Goal: Transaction & Acquisition: Subscribe to service/newsletter

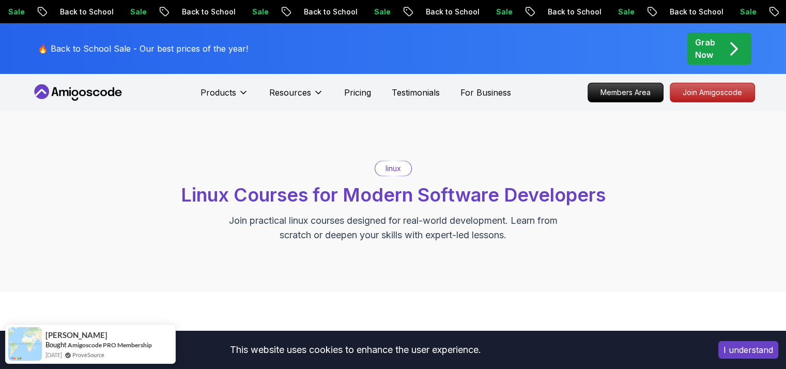
click at [709, 44] on p "Grab Now" at bounding box center [705, 48] width 20 height 25
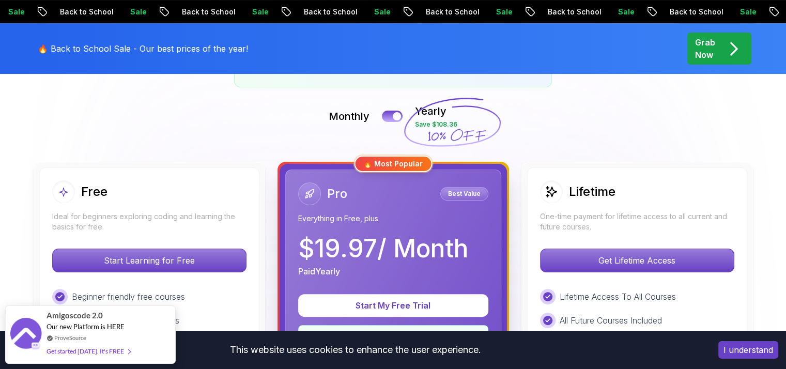
scroll to position [207, 0]
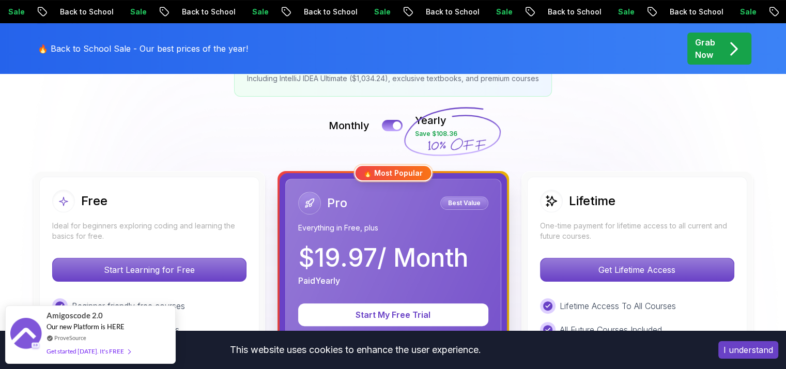
click at [156, 205] on div "Free" at bounding box center [149, 201] width 194 height 23
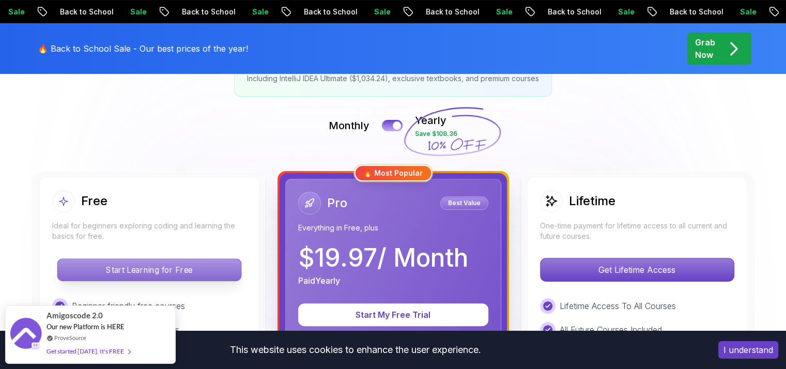
click at [149, 266] on p "Start Learning for Free" at bounding box center [149, 270] width 184 height 22
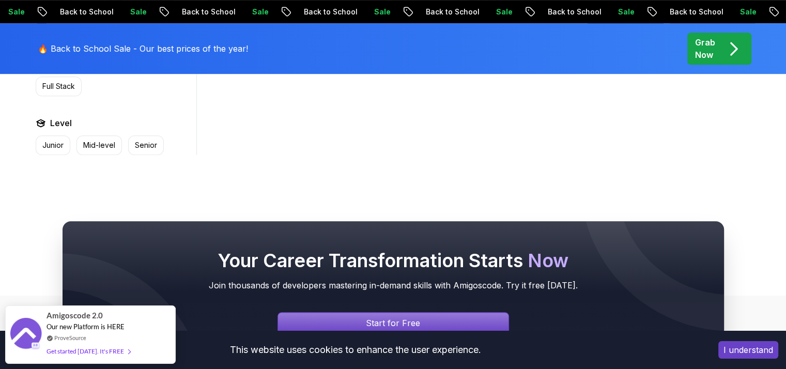
scroll to position [344, 0]
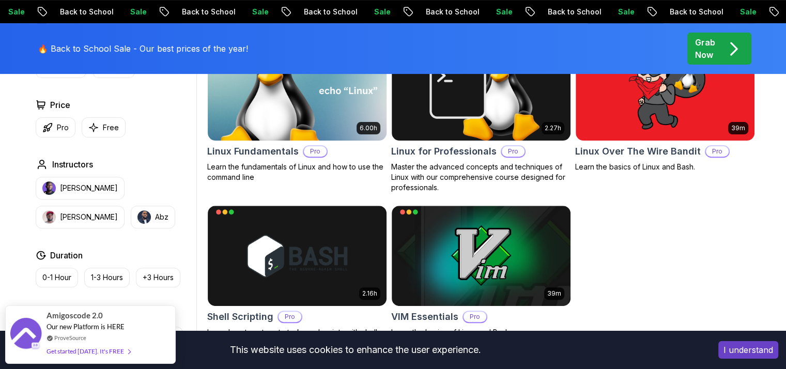
click at [312, 120] on img at bounding box center [297, 90] width 188 height 105
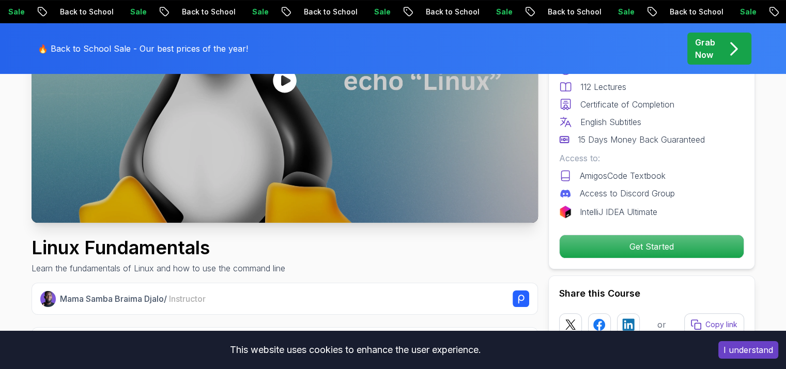
scroll to position [207, 0]
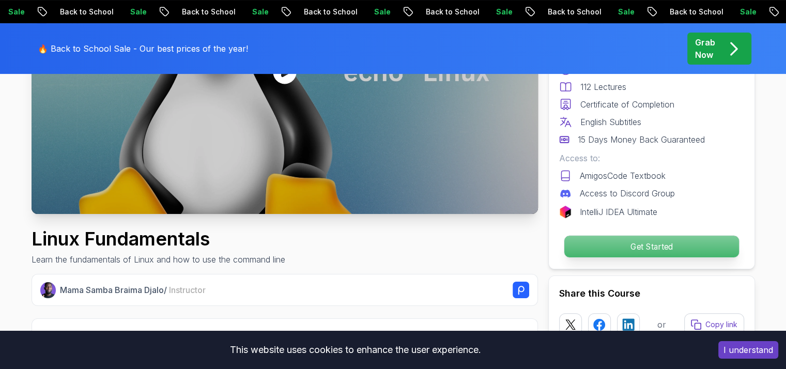
click at [603, 247] on p "Get Started" at bounding box center [651, 247] width 175 height 22
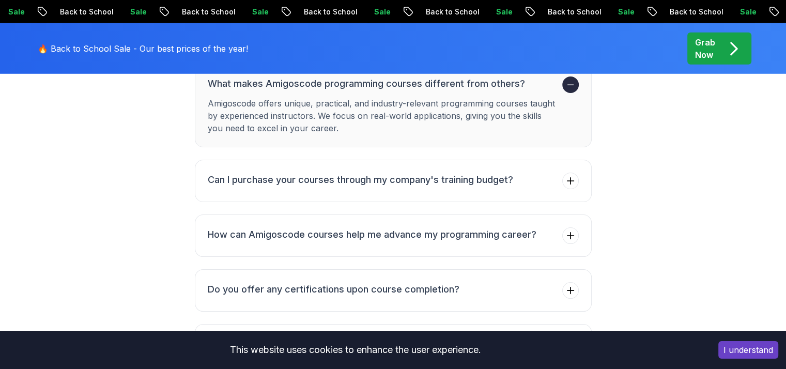
scroll to position [3116, 0]
